Goal: Transaction & Acquisition: Book appointment/travel/reservation

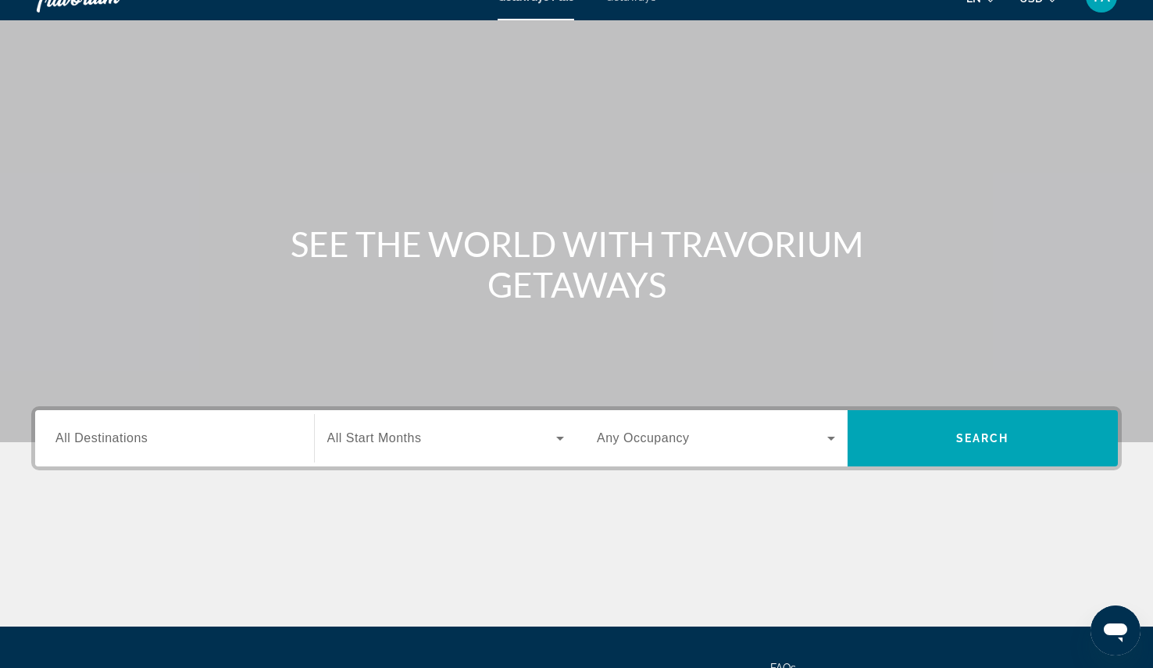
scroll to position [13, 0]
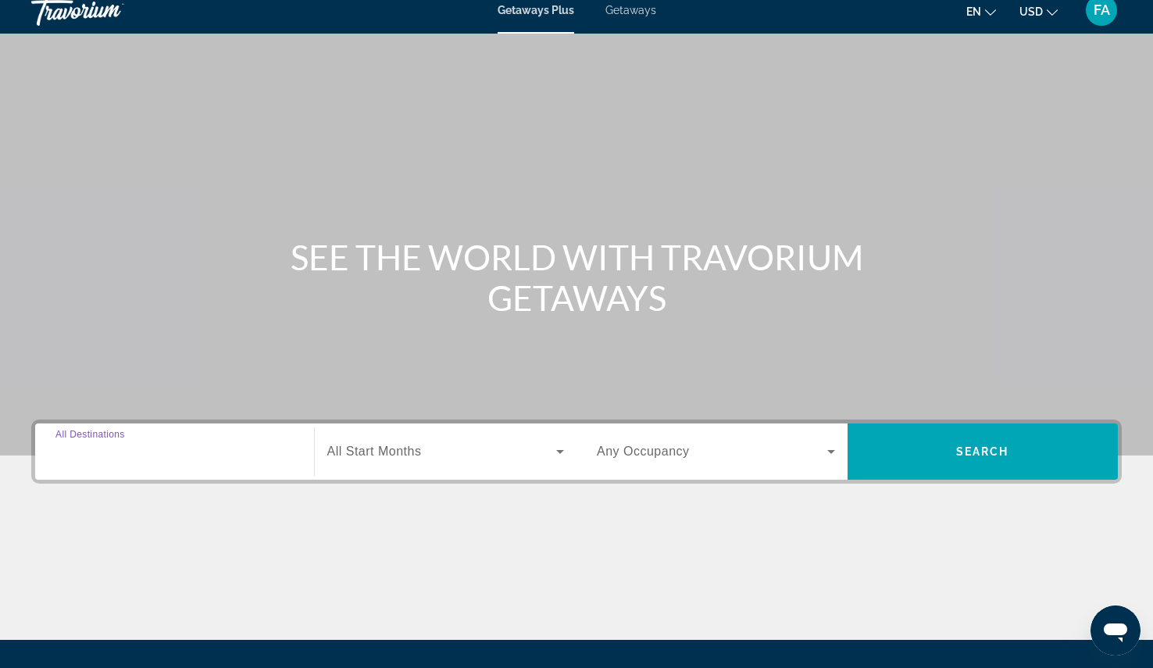
click at [270, 456] on input "Destination All Destinations" at bounding box center [174, 452] width 238 height 19
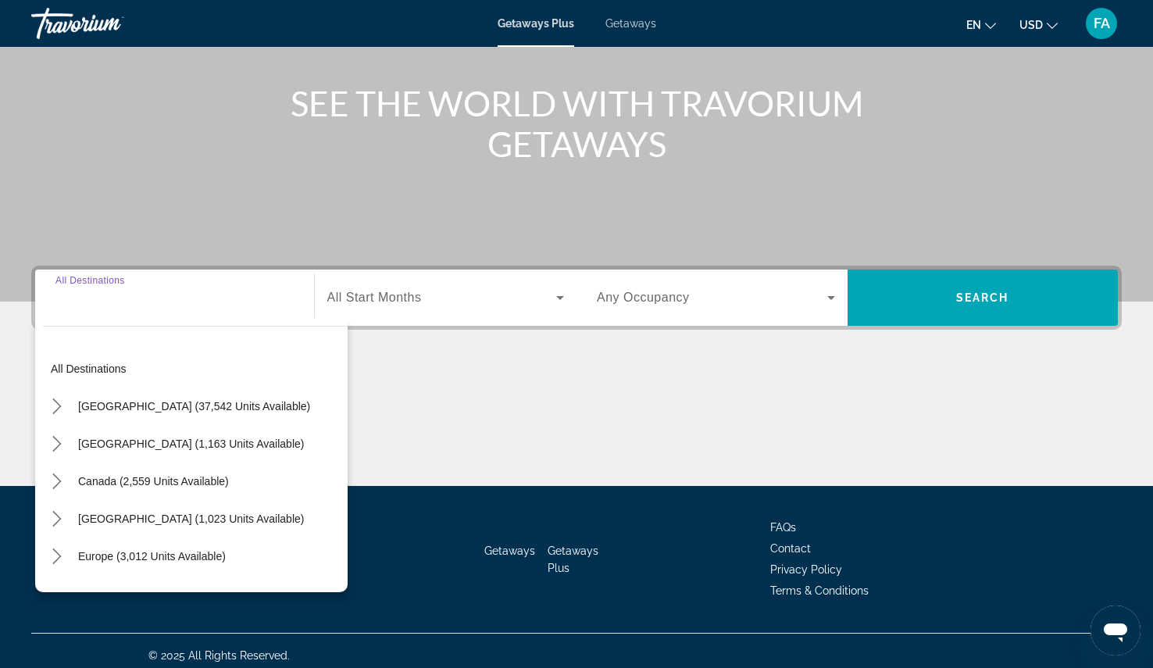
scroll to position [176, 0]
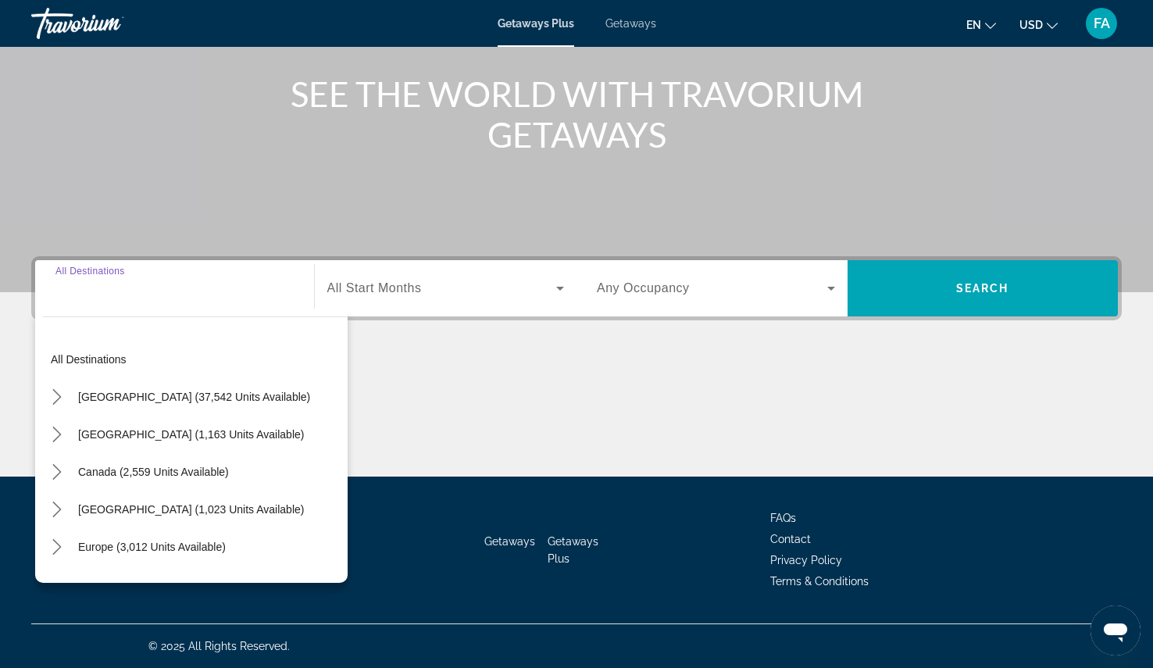
click at [270, 456] on div "Canada (2,559 units available)" at bounding box center [195, 471] width 305 height 37
click at [236, 300] on div "Search widget" at bounding box center [174, 288] width 238 height 45
click at [213, 348] on span "Select destination: All destinations" at bounding box center [195, 358] width 305 height 37
type input "**********"
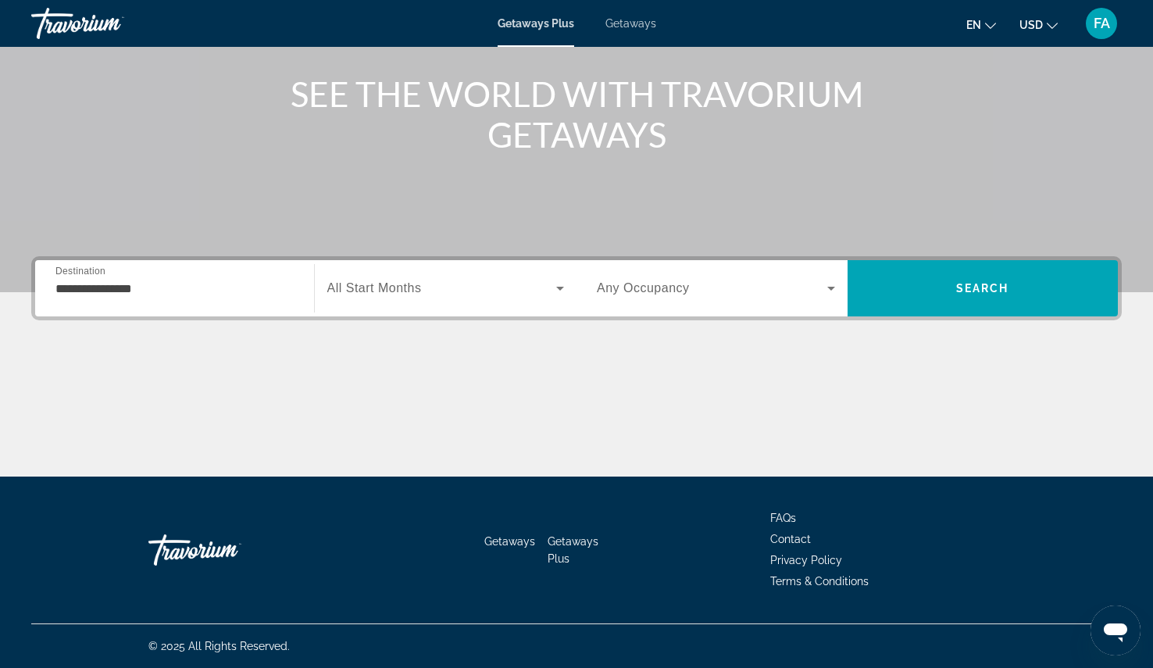
click at [263, 287] on input "**********" at bounding box center [174, 289] width 238 height 19
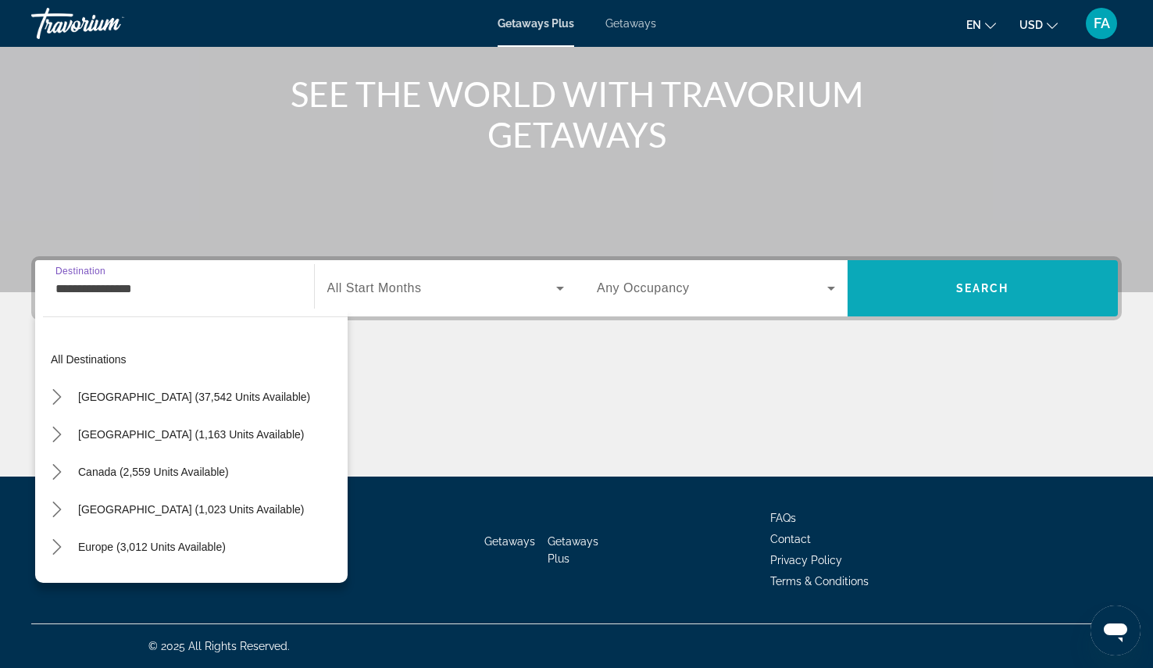
click at [975, 298] on span "Search" at bounding box center [982, 287] width 271 height 37
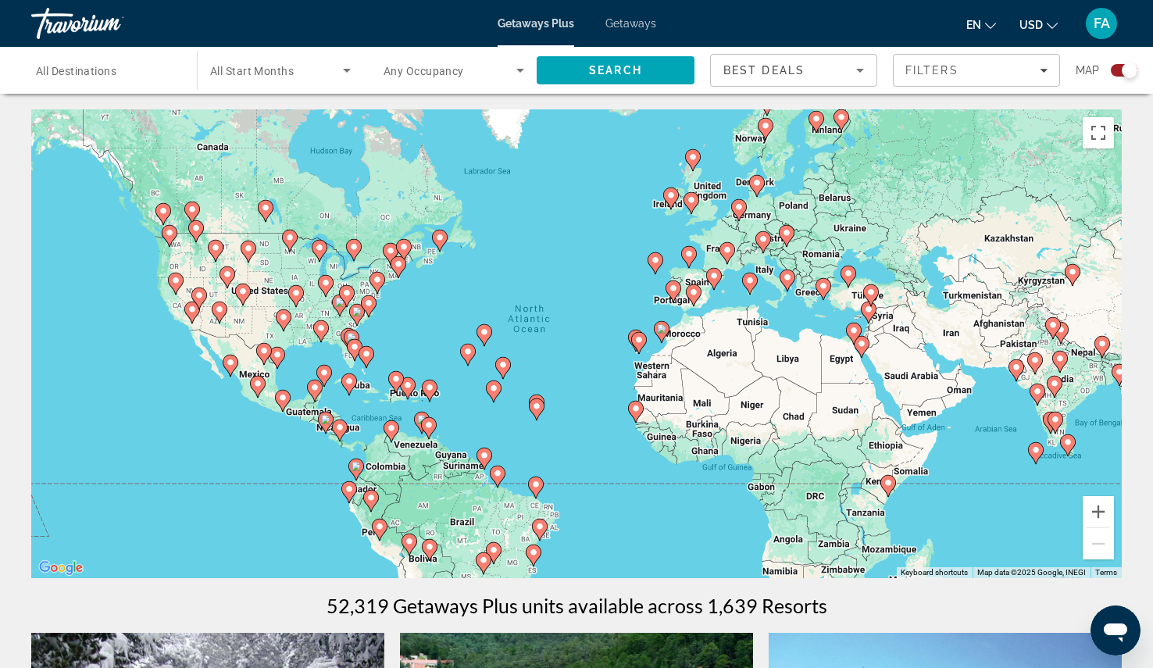
click at [260, 311] on div "To activate drag with keyboard, press Alt + Enter. Once in keyboard drag state,…" at bounding box center [576, 343] width 1090 height 469
click at [1041, 419] on div "To activate drag with keyboard, press Alt + Enter. Once in keyboard drag state,…" at bounding box center [576, 343] width 1090 height 469
click at [380, 288] on gmp-advanced-marker "Main content" at bounding box center [377, 282] width 16 height 23
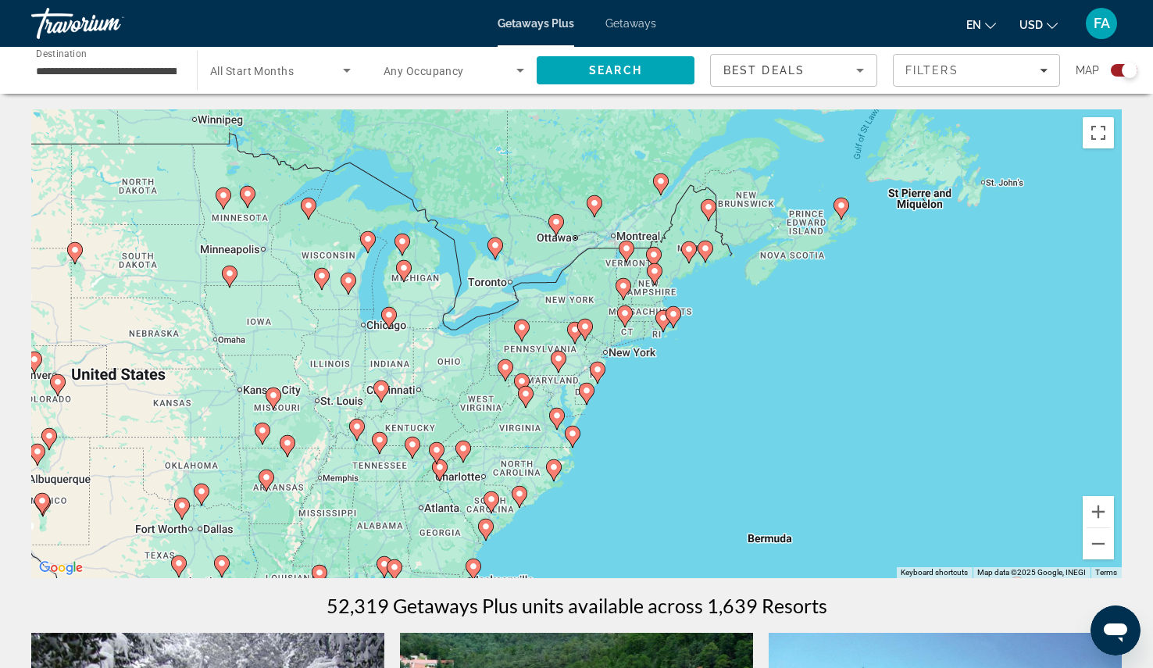
click at [558, 474] on gmp-advanced-marker "Main content" at bounding box center [554, 469] width 16 height 23
type input "**********"
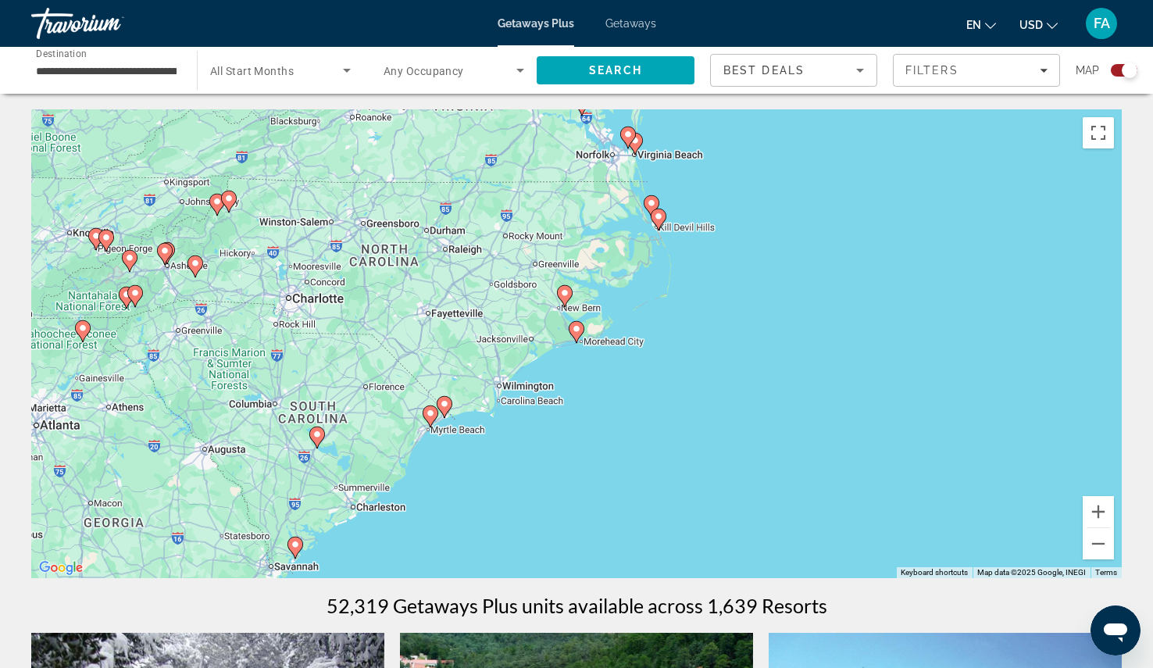
click at [61, 20] on div "Travorium" at bounding box center [109, 23] width 156 height 41
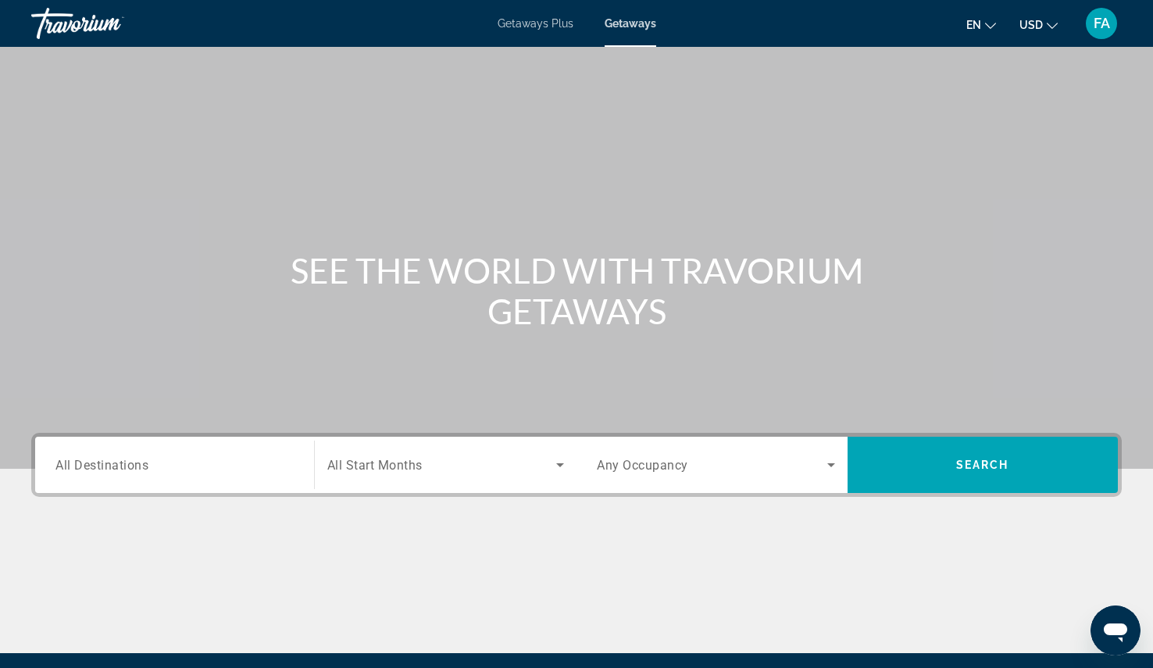
click at [539, 22] on span "Getaways Plus" at bounding box center [535, 23] width 76 height 12
click at [639, 22] on span "Getaways" at bounding box center [630, 23] width 51 height 12
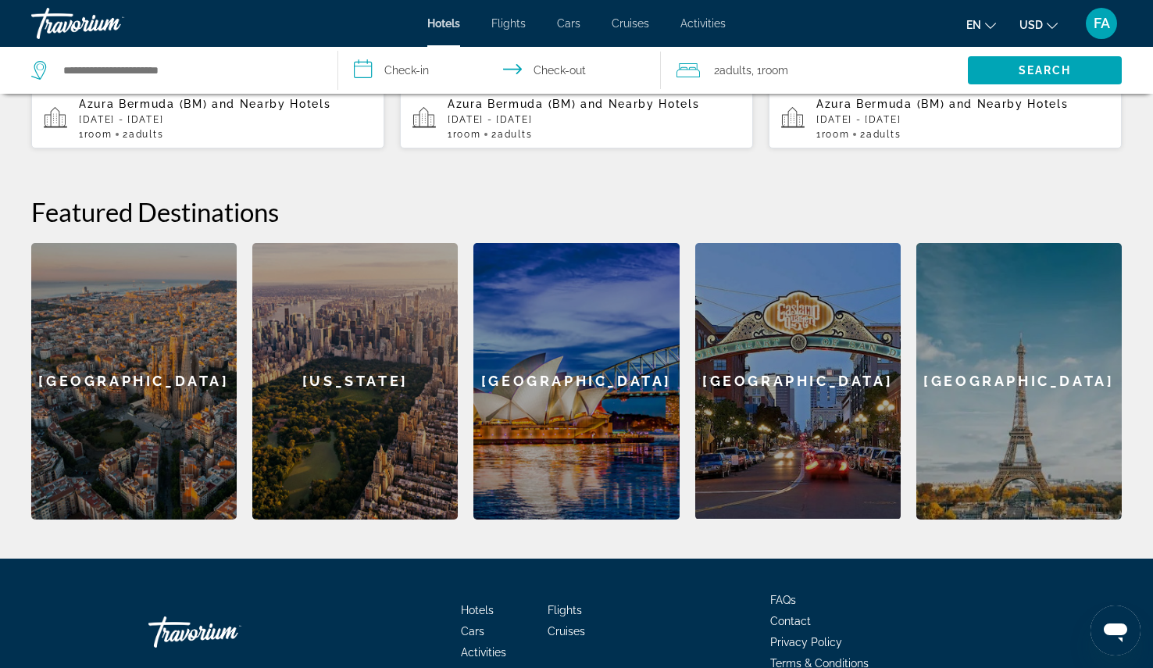
scroll to position [490, 0]
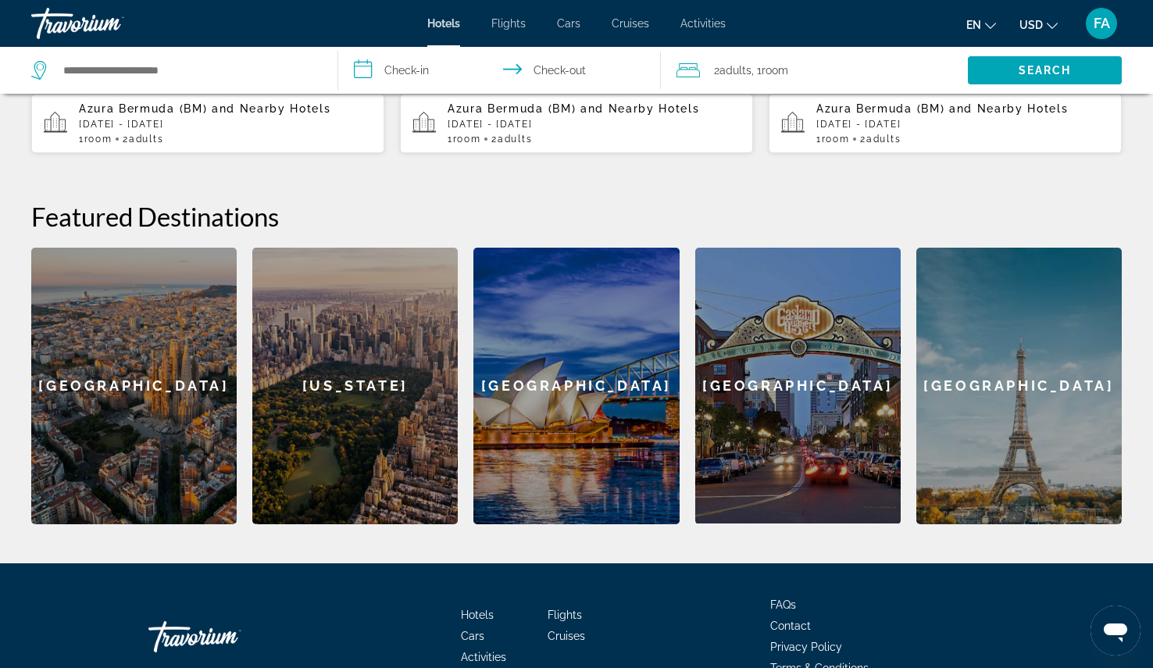
click at [401, 430] on div "[US_STATE]" at bounding box center [354, 386] width 205 height 276
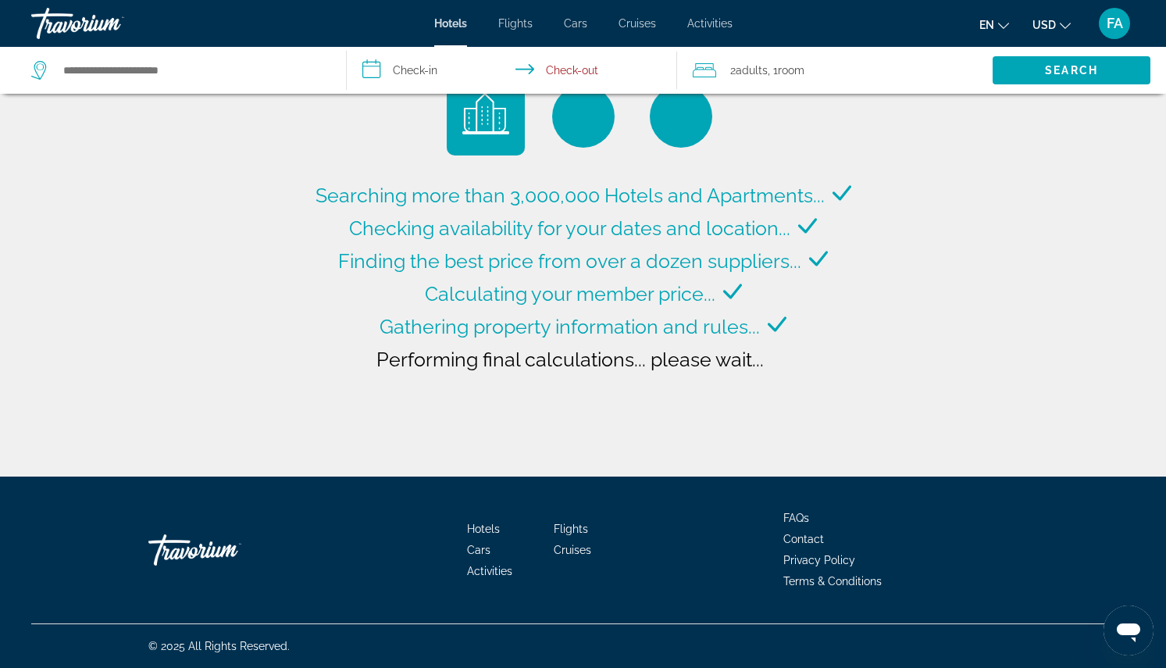
type input "**********"
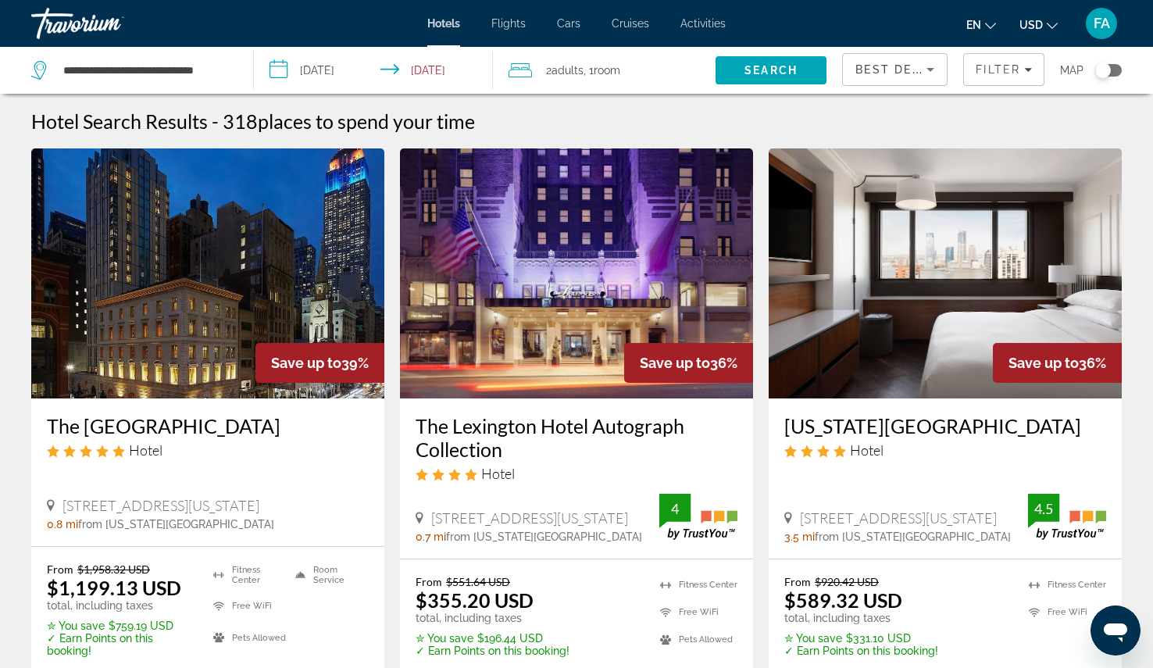
click at [394, 436] on app-hotels-search-item "Save up to 36% The Lexington Hotel Autograph Collection Hotel [STREET_ADDRESS][…" at bounding box center [576, 432] width 369 height 568
click at [701, 14] on div "Hotels Flights Cars Cruises Activities Hotels Flights Cars Cruises Activities e…" at bounding box center [576, 23] width 1153 height 41
click at [701, 19] on span "Activities" at bounding box center [702, 23] width 45 height 12
